Goal: Use online tool/utility: Utilize a website feature to perform a specific function

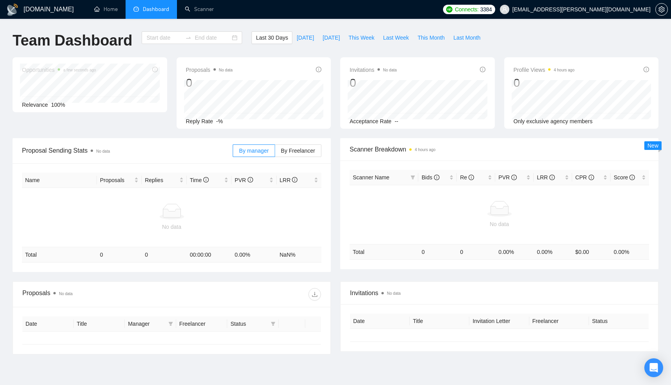
type input "[DATE]"
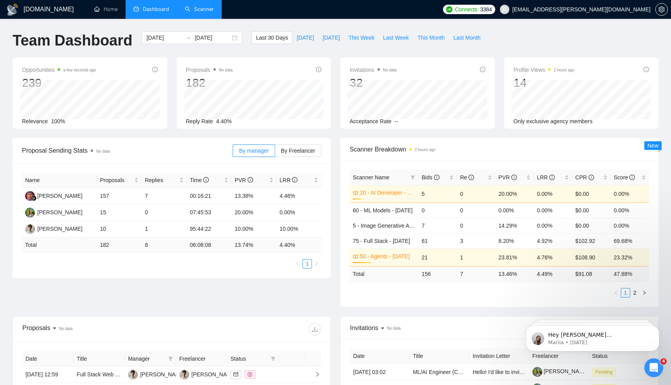
click at [201, 12] on link "Scanner" at bounding box center [199, 9] width 29 height 7
